Goal: Find specific page/section: Find specific page/section

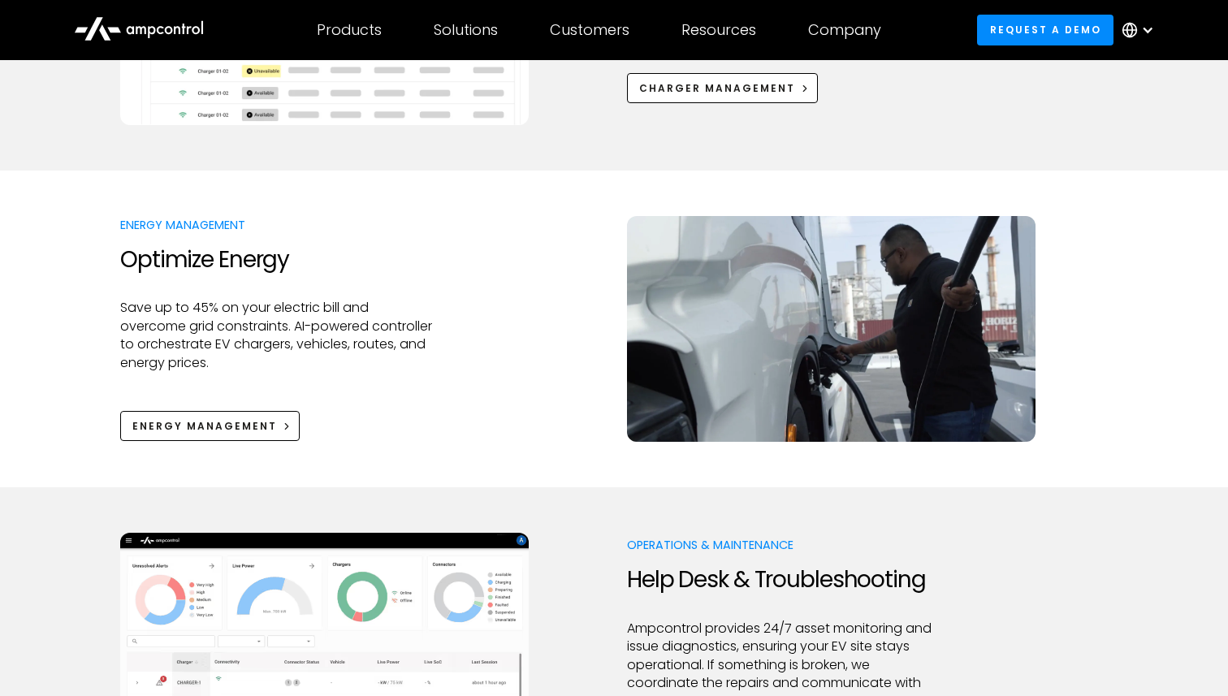
scroll to position [1101, 0]
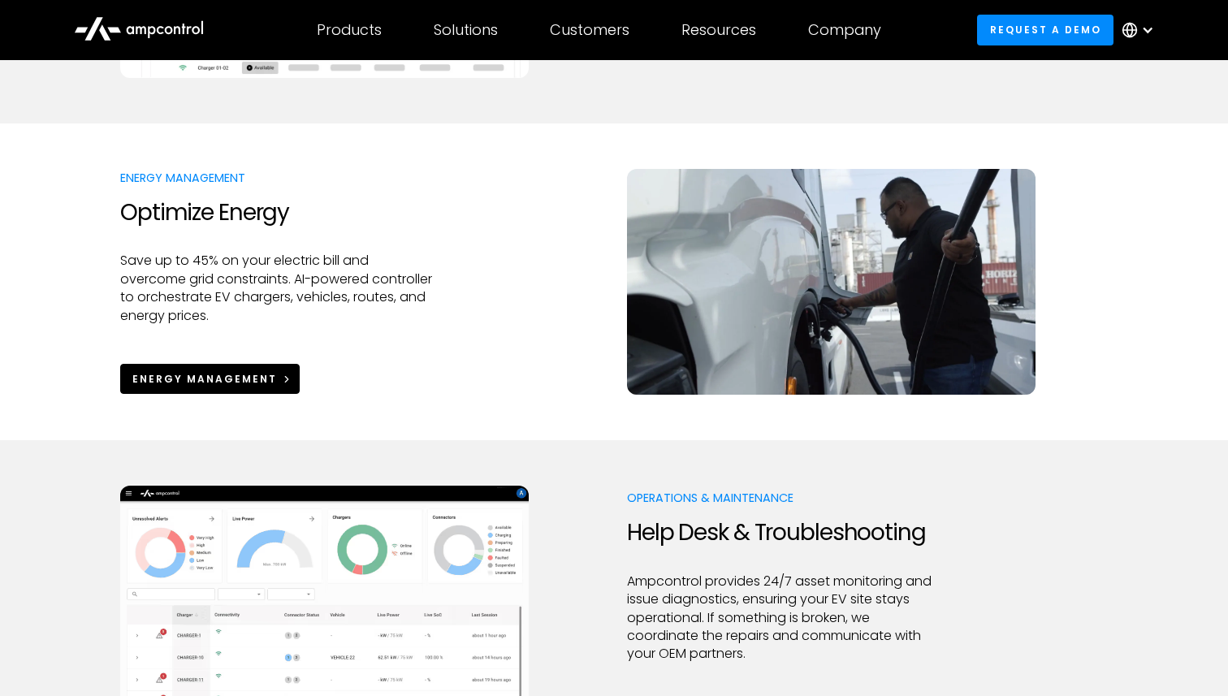
click at [189, 369] on link "Energy Management" at bounding box center [210, 379] width 180 height 30
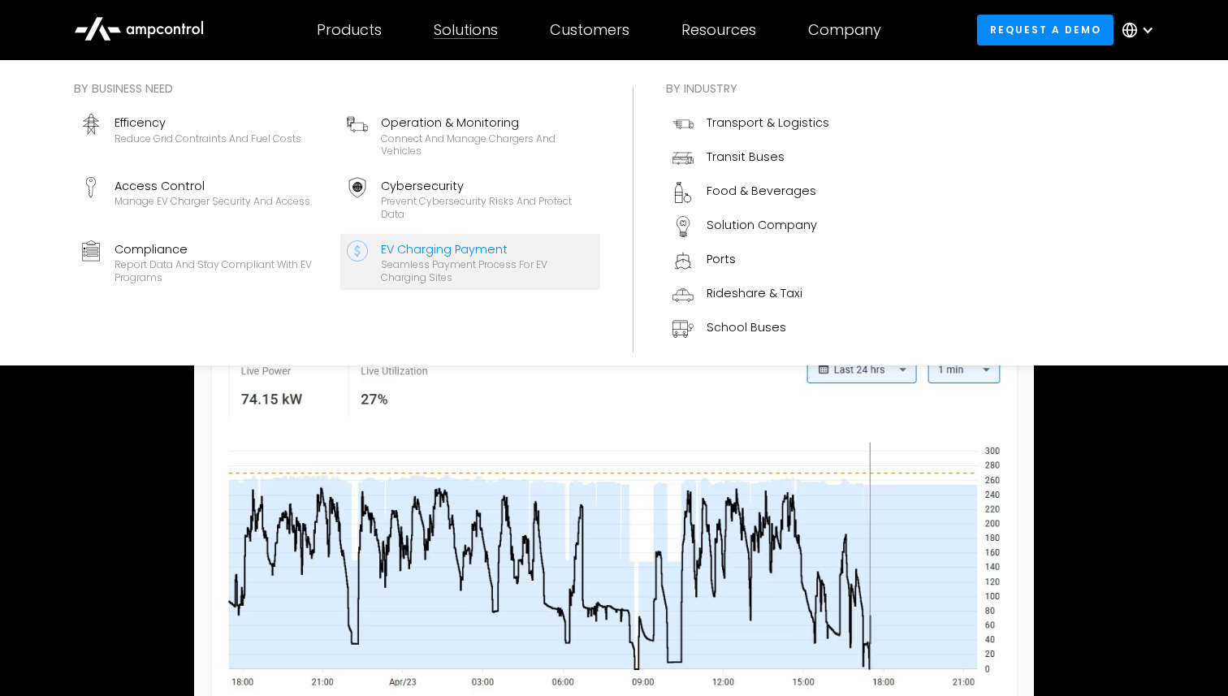
click at [483, 252] on div "EV Charging Payment" at bounding box center [487, 249] width 213 height 18
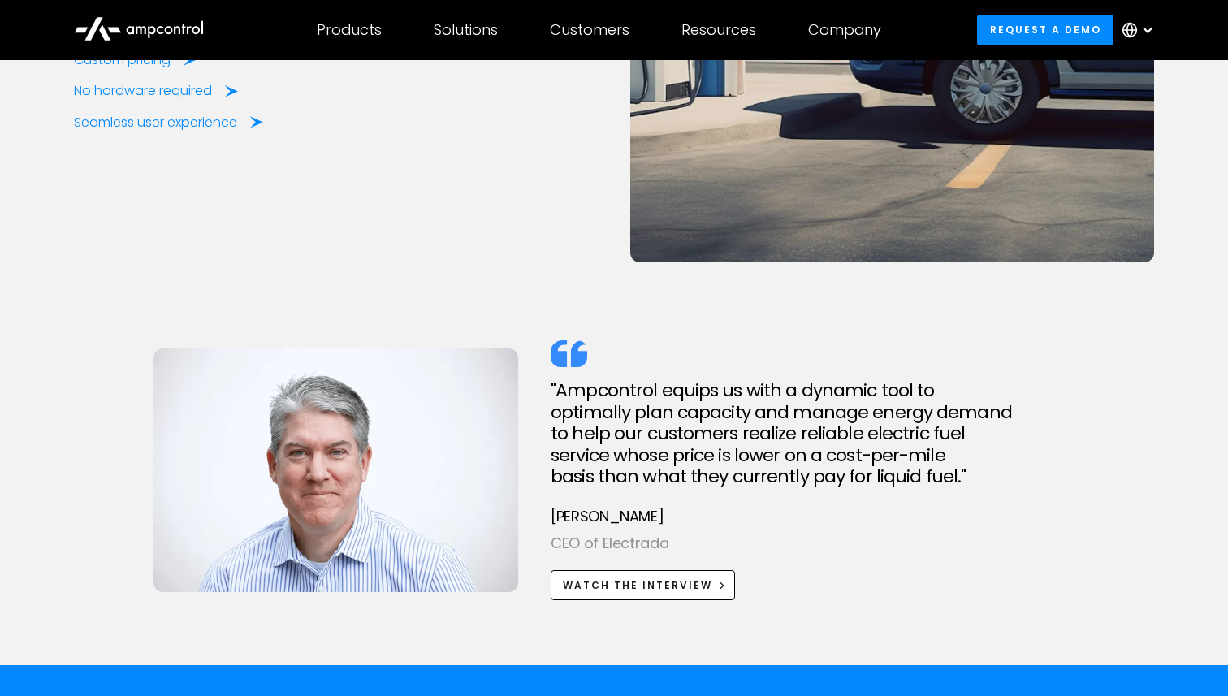
scroll to position [4585, 0]
